Goal: Information Seeking & Learning: Learn about a topic

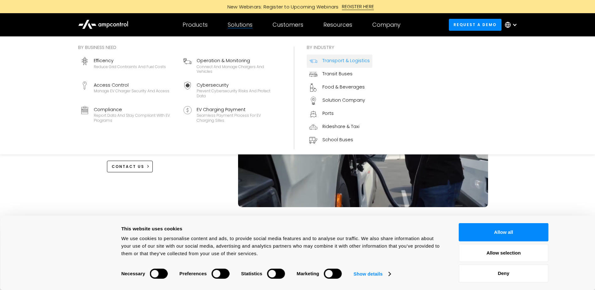
click at [330, 59] on div "Transport & Logistics" at bounding box center [346, 60] width 47 height 7
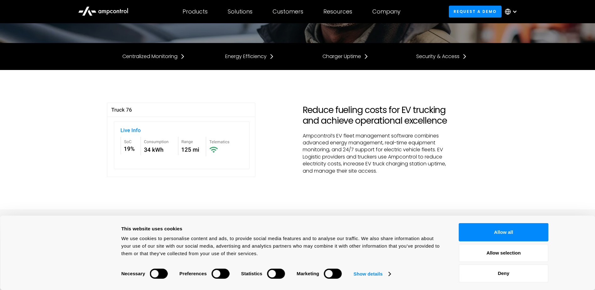
scroll to position [126, 0]
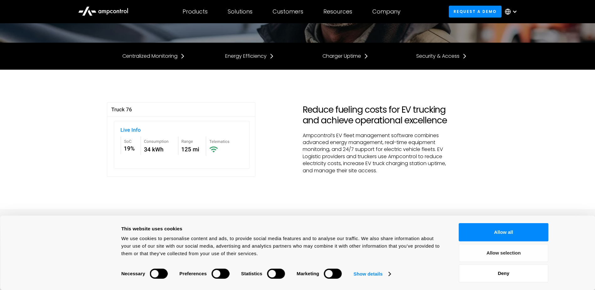
click at [506, 257] on button "Allow selection" at bounding box center [504, 253] width 90 height 18
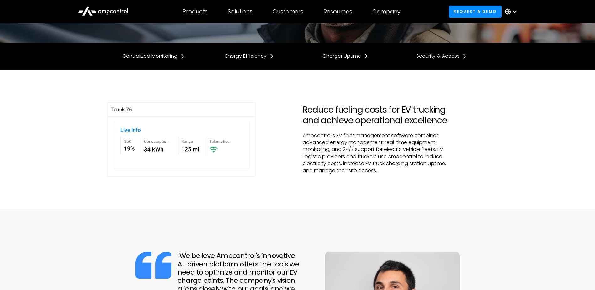
click at [506, 257] on button "Allow selection" at bounding box center [504, 253] width 90 height 18
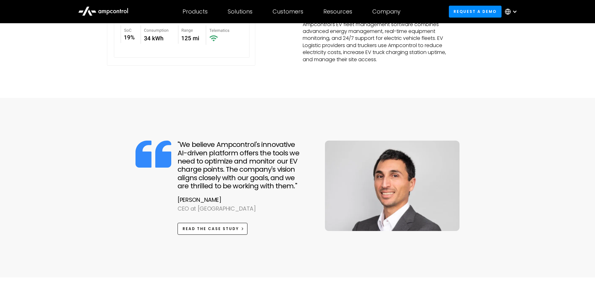
scroll to position [0, 0]
